Goal: Book appointment/travel/reservation

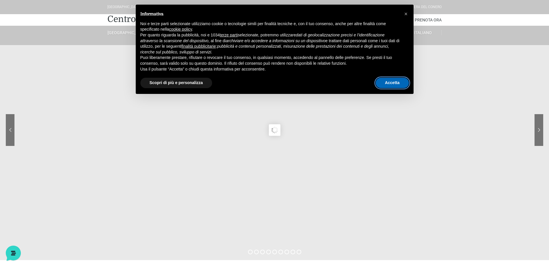
click at [388, 83] on button "Accetta" at bounding box center [392, 83] width 33 height 10
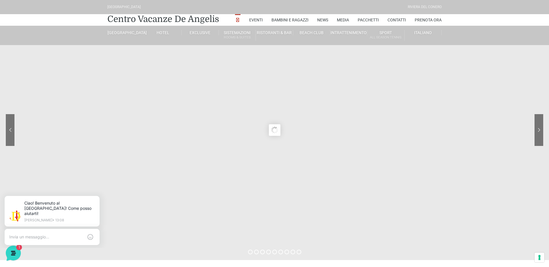
drag, startPoint x: 130, startPoint y: 34, endPoint x: 87, endPoint y: 78, distance: 62.0
click at [87, 78] on sr7-content at bounding box center [274, 130] width 549 height 260
click at [430, 18] on link "Prenota Ora" at bounding box center [428, 20] width 27 height 12
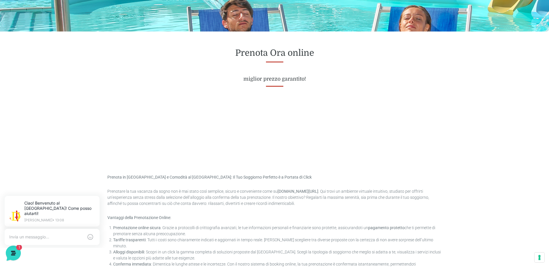
scroll to position [231, 0]
